Goal: Task Accomplishment & Management: Complete application form

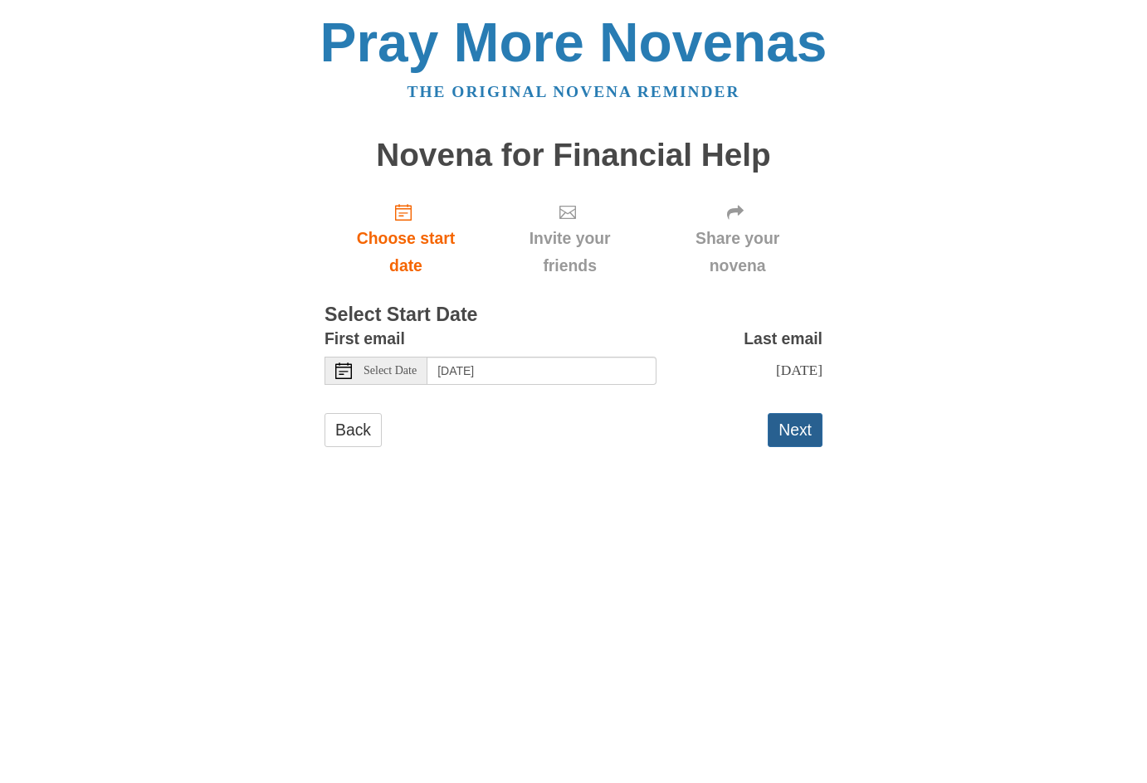
click at [791, 427] on button "Next" at bounding box center [795, 430] width 55 height 34
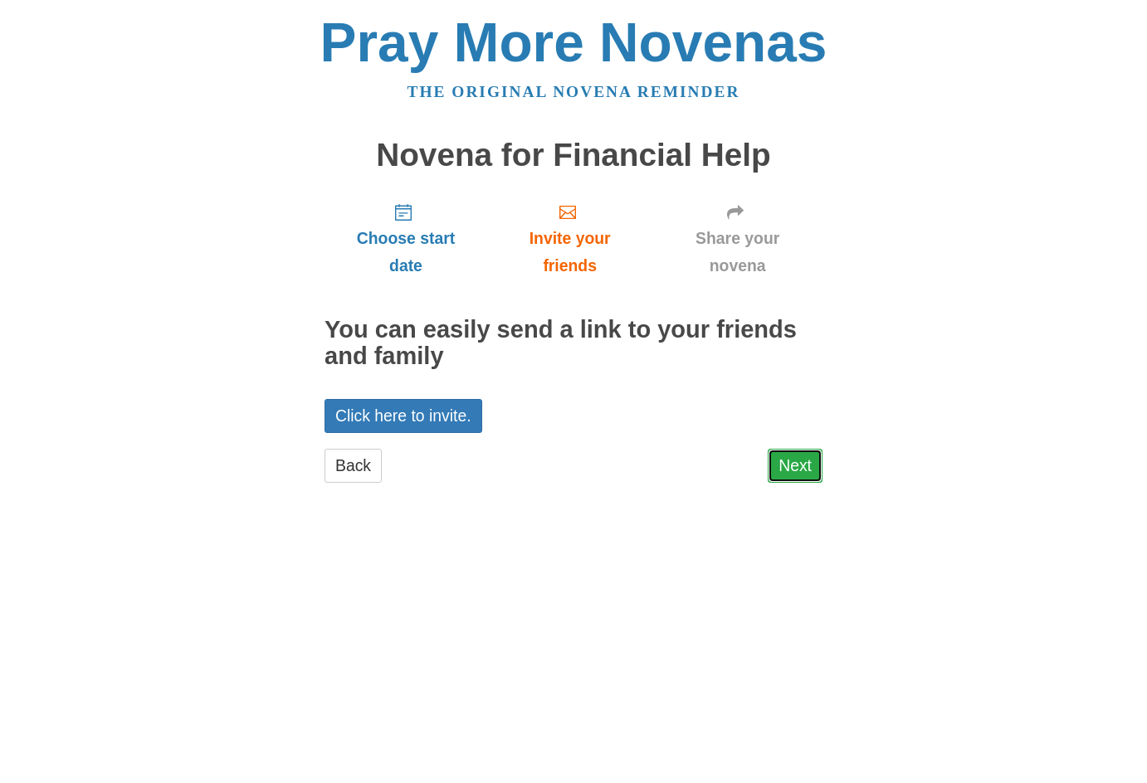
click at [798, 466] on link "Next" at bounding box center [795, 466] width 55 height 34
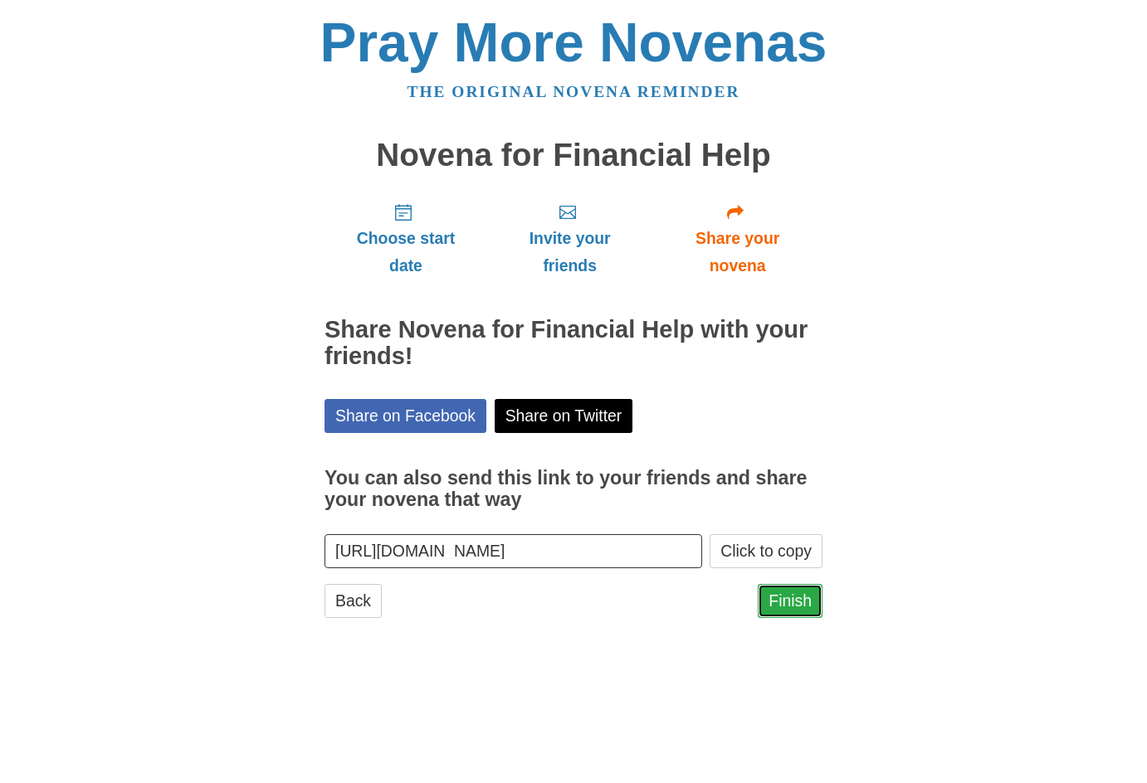
click at [786, 603] on link "Finish" at bounding box center [790, 601] width 65 height 34
